Goal: Contribute content

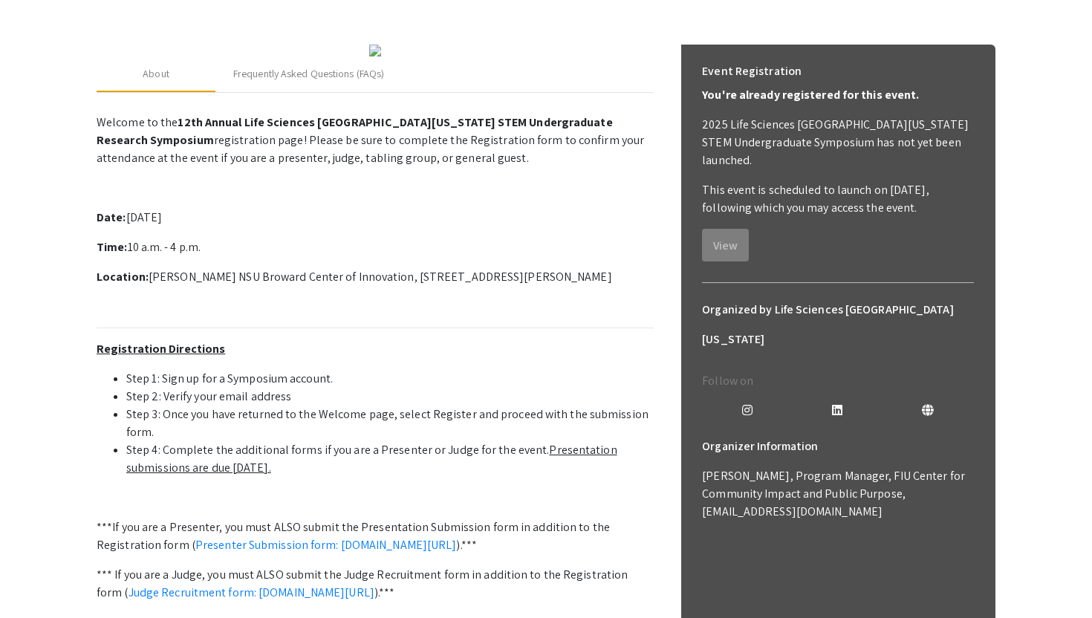
scroll to position [451, 0]
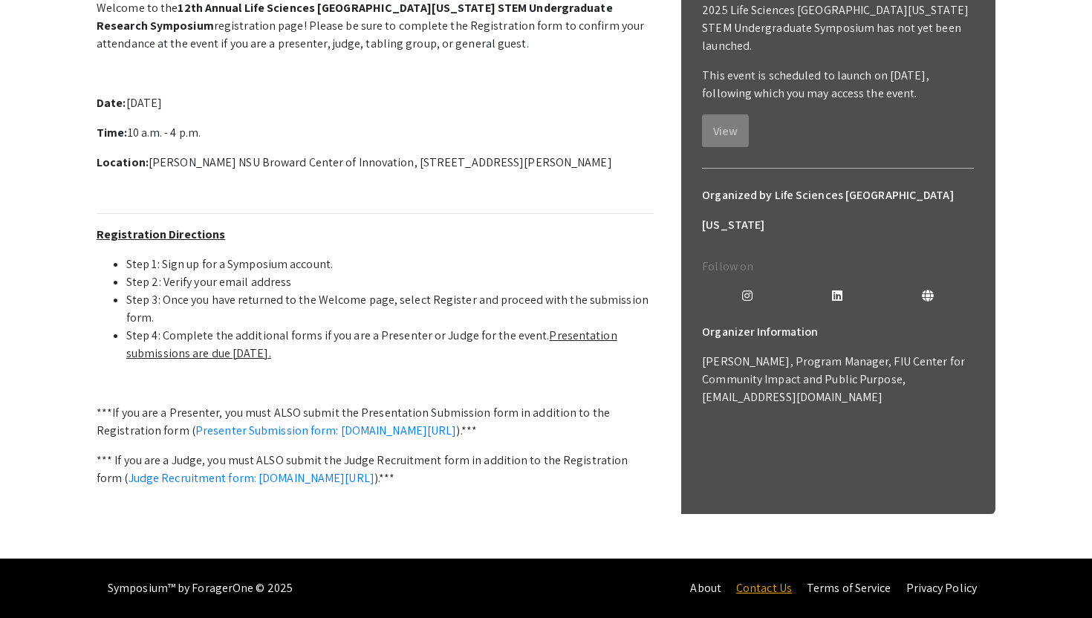
click at [771, 592] on link "Contact Us" at bounding box center [764, 588] width 56 height 16
click at [412, 423] on link "Presenter Submission form: [DOMAIN_NAME][URL]" at bounding box center [326, 431] width 262 height 16
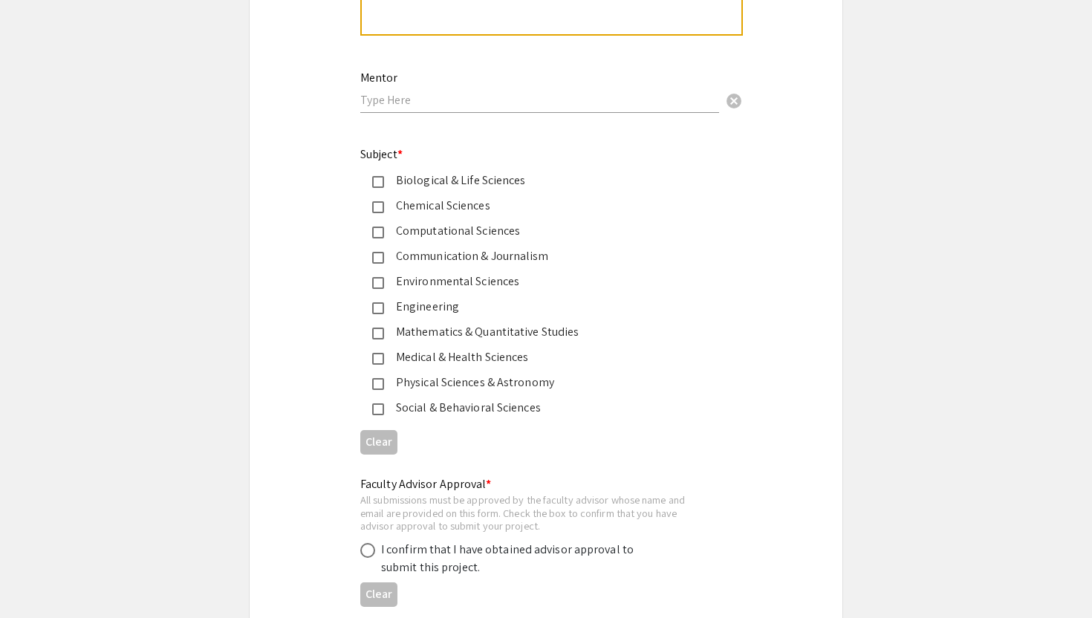
scroll to position [2231, 0]
